Goal: Task Accomplishment & Management: Use online tool/utility

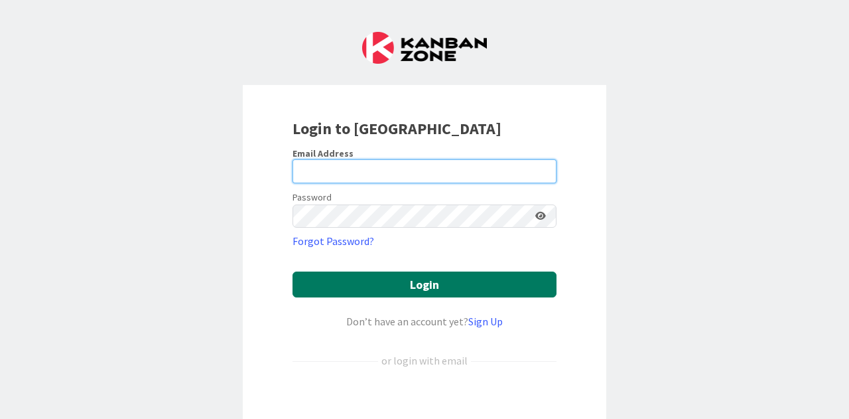
type input "[EMAIL_ADDRESS][DOMAIN_NAME]"
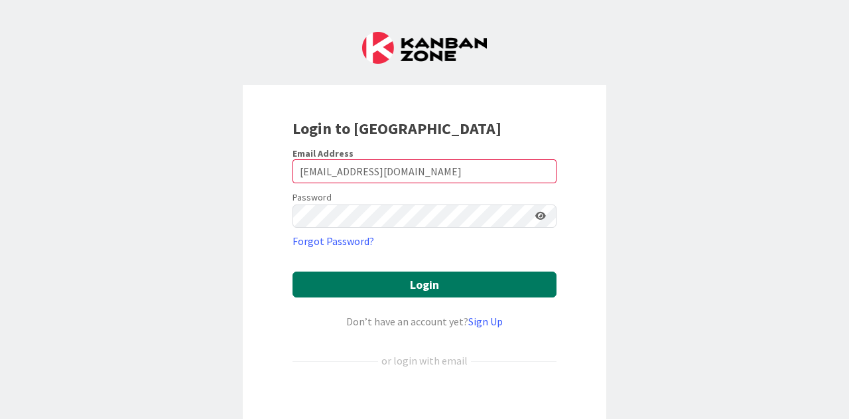
click at [450, 277] on button "Login" at bounding box center [425, 284] width 264 height 26
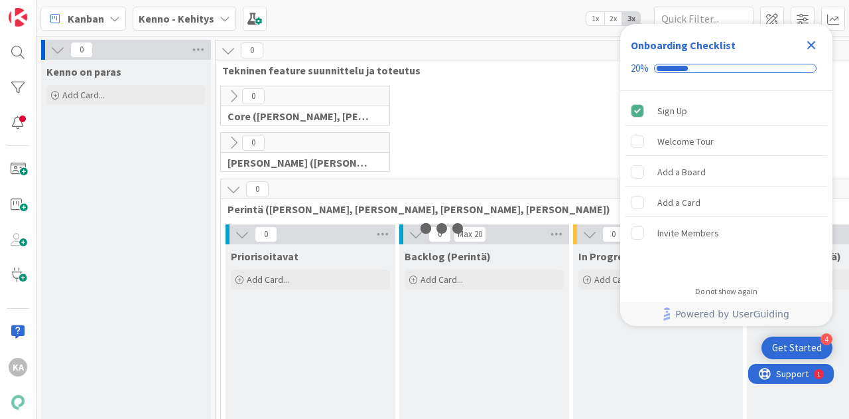
click at [811, 46] on icon "Close Checklist" at bounding box center [812, 45] width 9 height 9
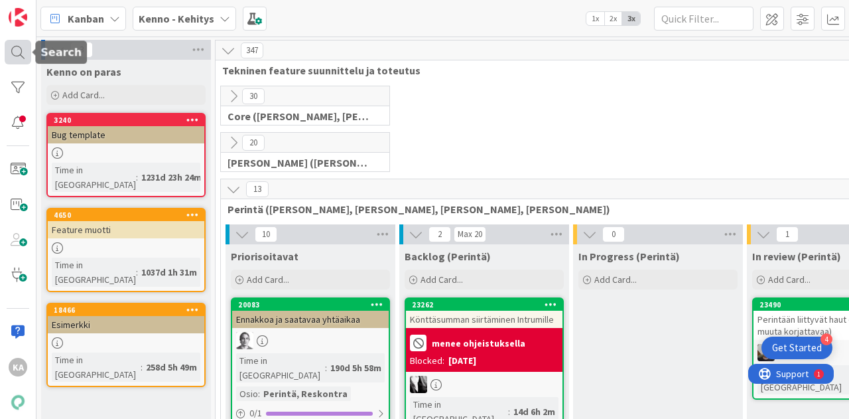
click at [20, 52] on div at bounding box center [18, 52] width 27 height 25
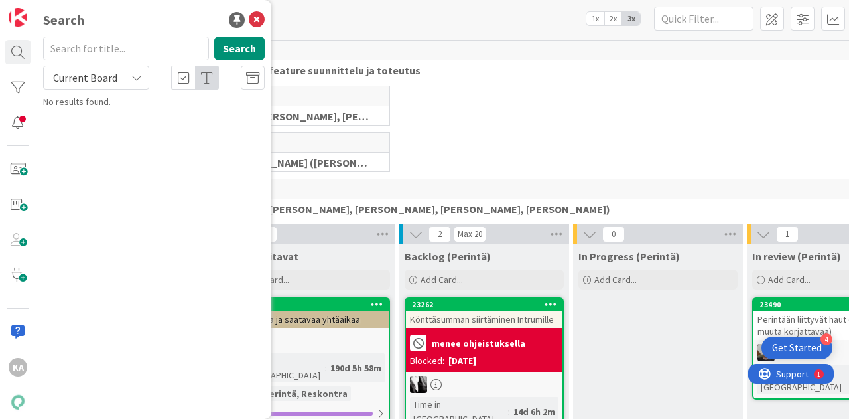
click at [91, 47] on input "text" at bounding box center [126, 49] width 166 height 24
type input "heeros"
click at [102, 84] on span "Current Board" at bounding box center [85, 77] width 64 height 13
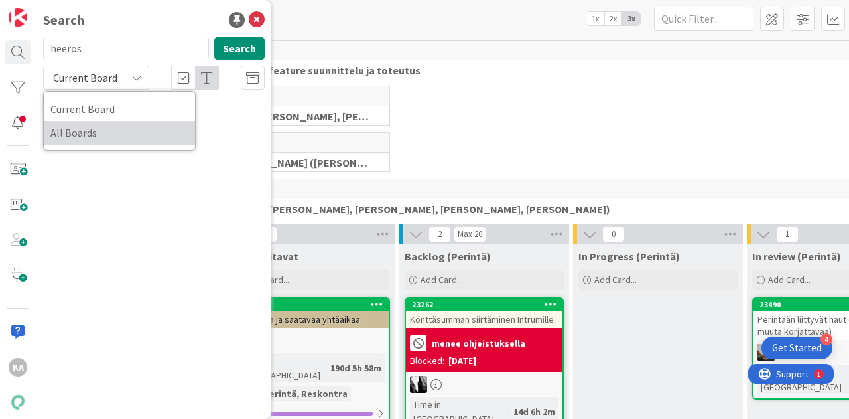
click at [94, 127] on span "All Boards" at bounding box center [119, 133] width 138 height 20
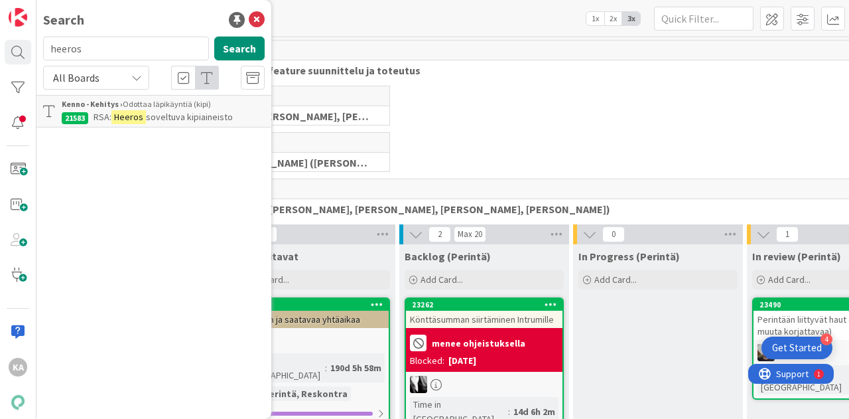
click at [191, 115] on span "soveltuva kipiaineisto" at bounding box center [189, 117] width 87 height 12
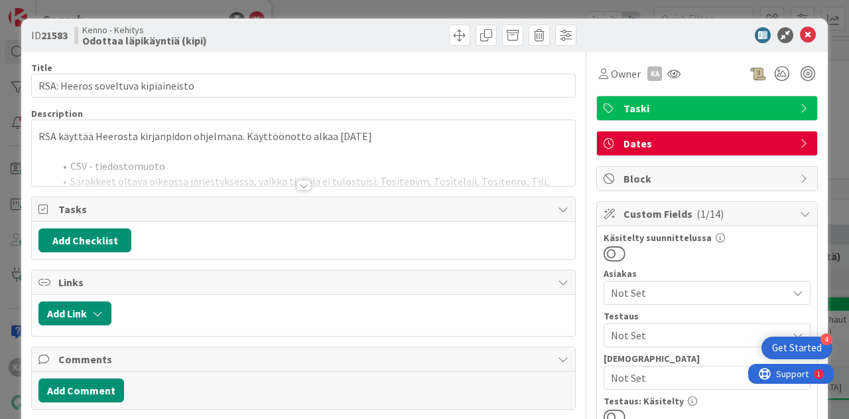
click at [301, 182] on div at bounding box center [304, 185] width 15 height 11
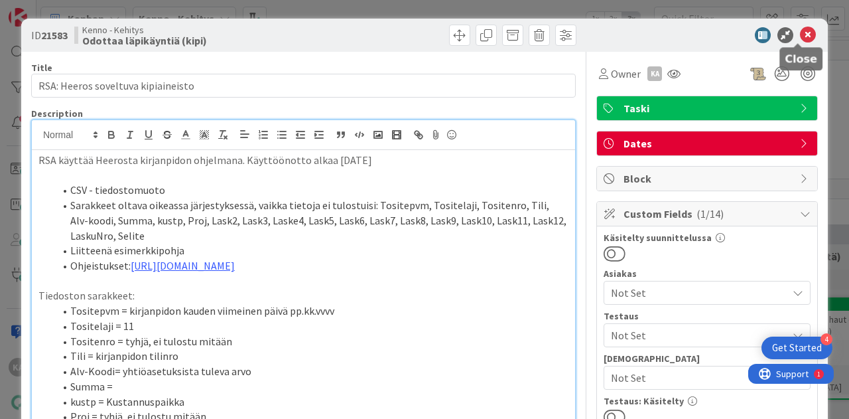
click at [803, 29] on icon at bounding box center [808, 35] width 16 height 16
